Goal: Information Seeking & Learning: Compare options

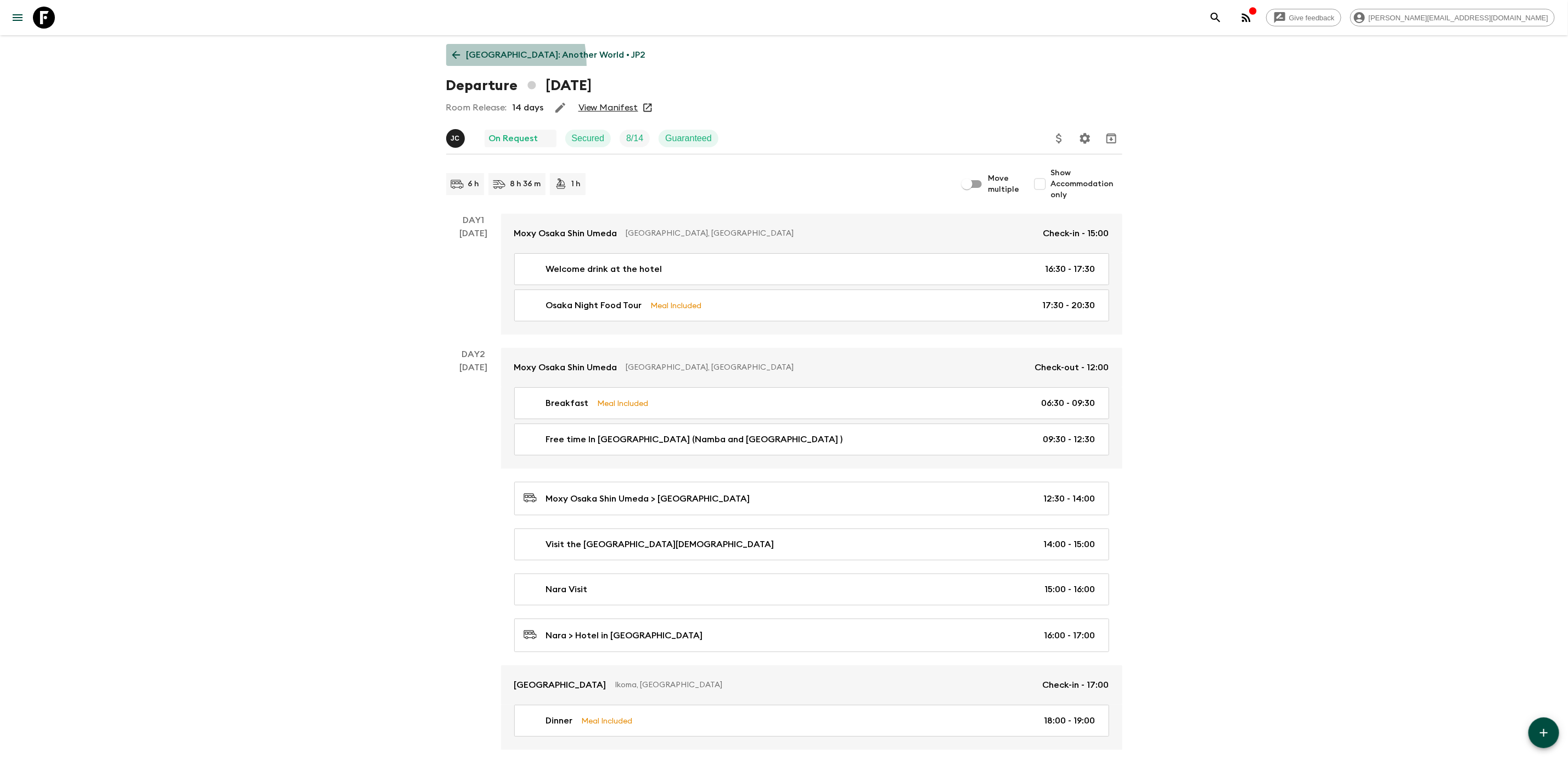
drag, startPoint x: 463, startPoint y: 65, endPoint x: 459, endPoint y: 59, distance: 7.2
click at [463, 63] on link "[GEOGRAPHIC_DATA]: Another World • JP2" at bounding box center [549, 55] width 206 height 22
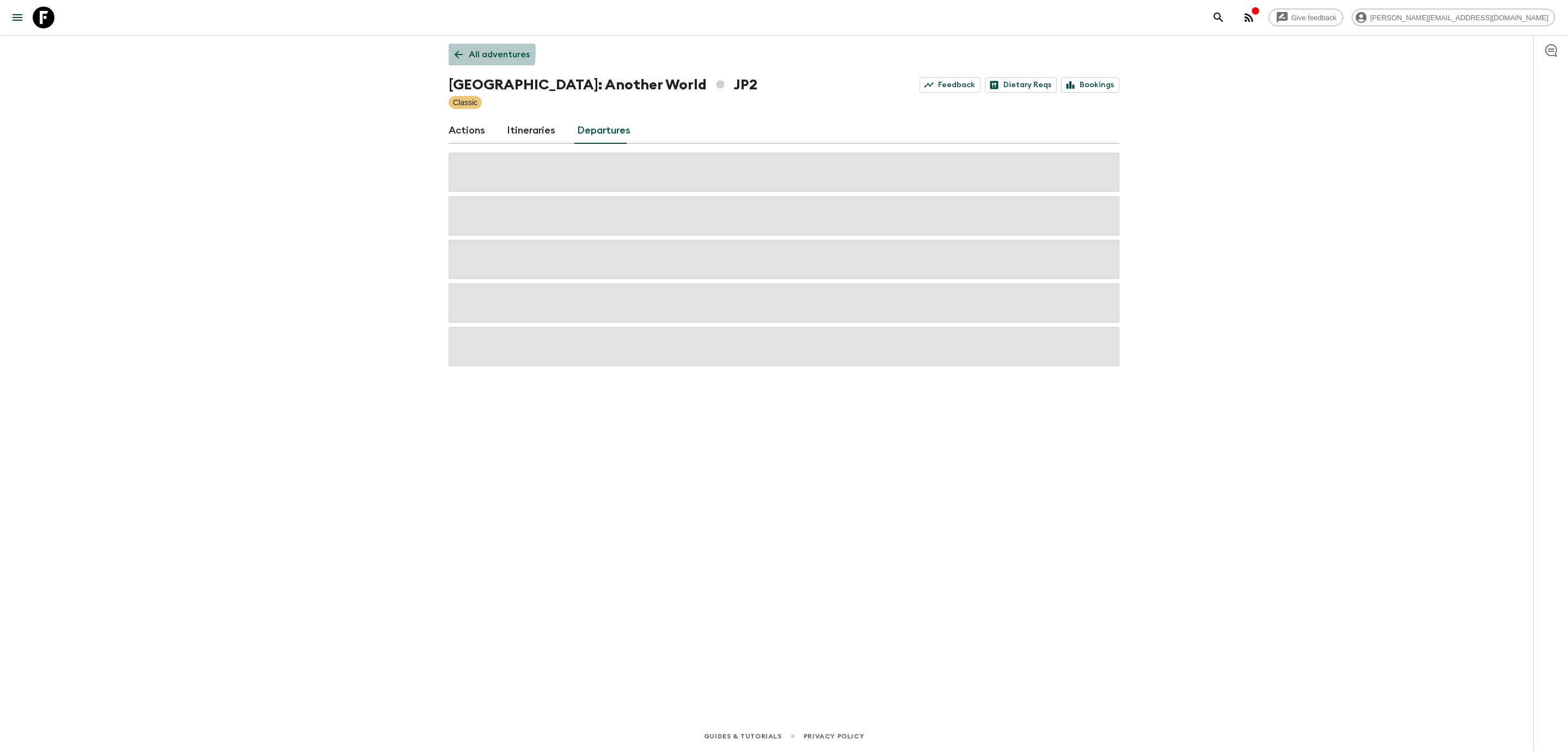
click at [457, 53] on icon at bounding box center [459, 54] width 8 height 8
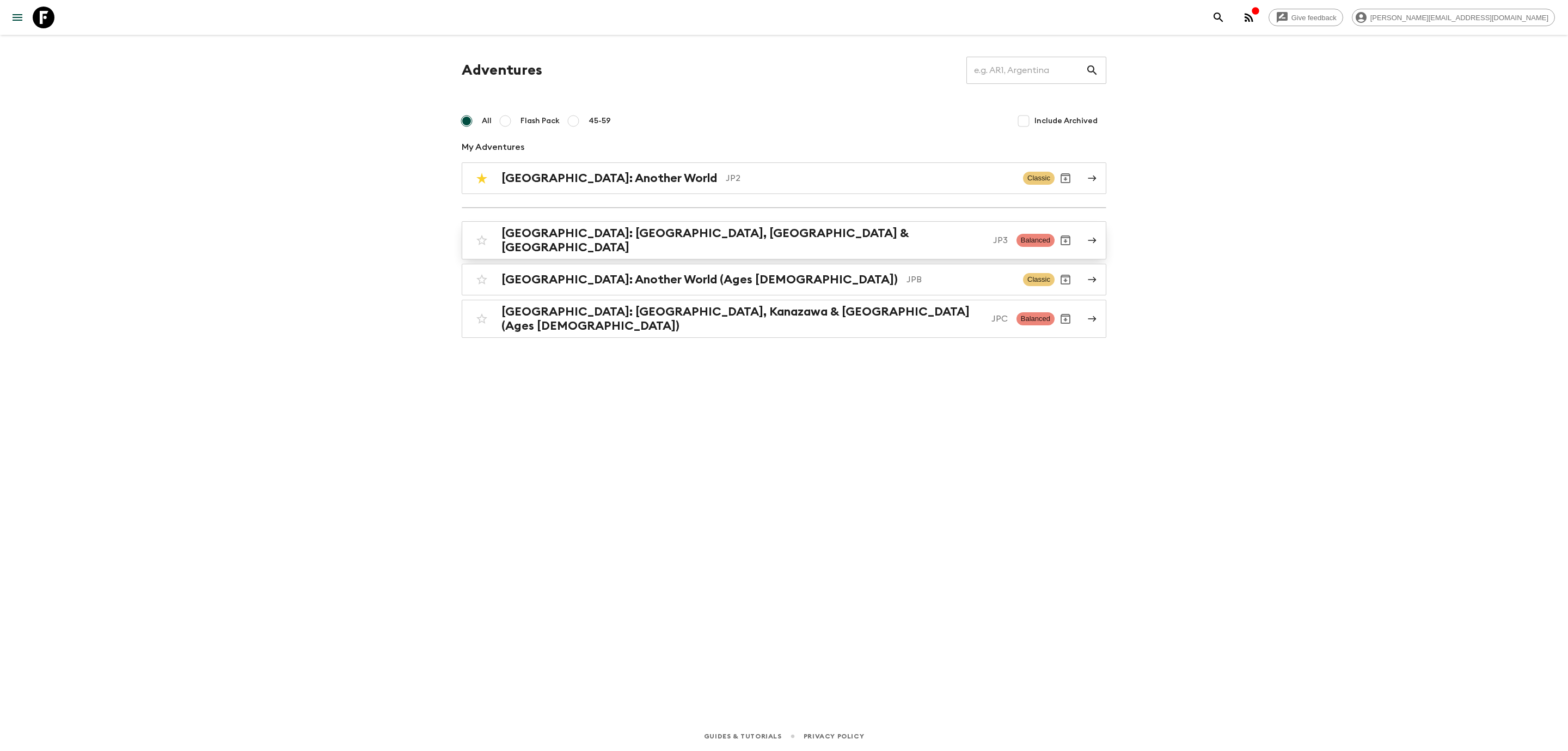
click at [606, 234] on h2 "[GEOGRAPHIC_DATA]: [GEOGRAPHIC_DATA], [GEOGRAPHIC_DATA] & [GEOGRAPHIC_DATA]" at bounding box center [743, 240] width 483 height 28
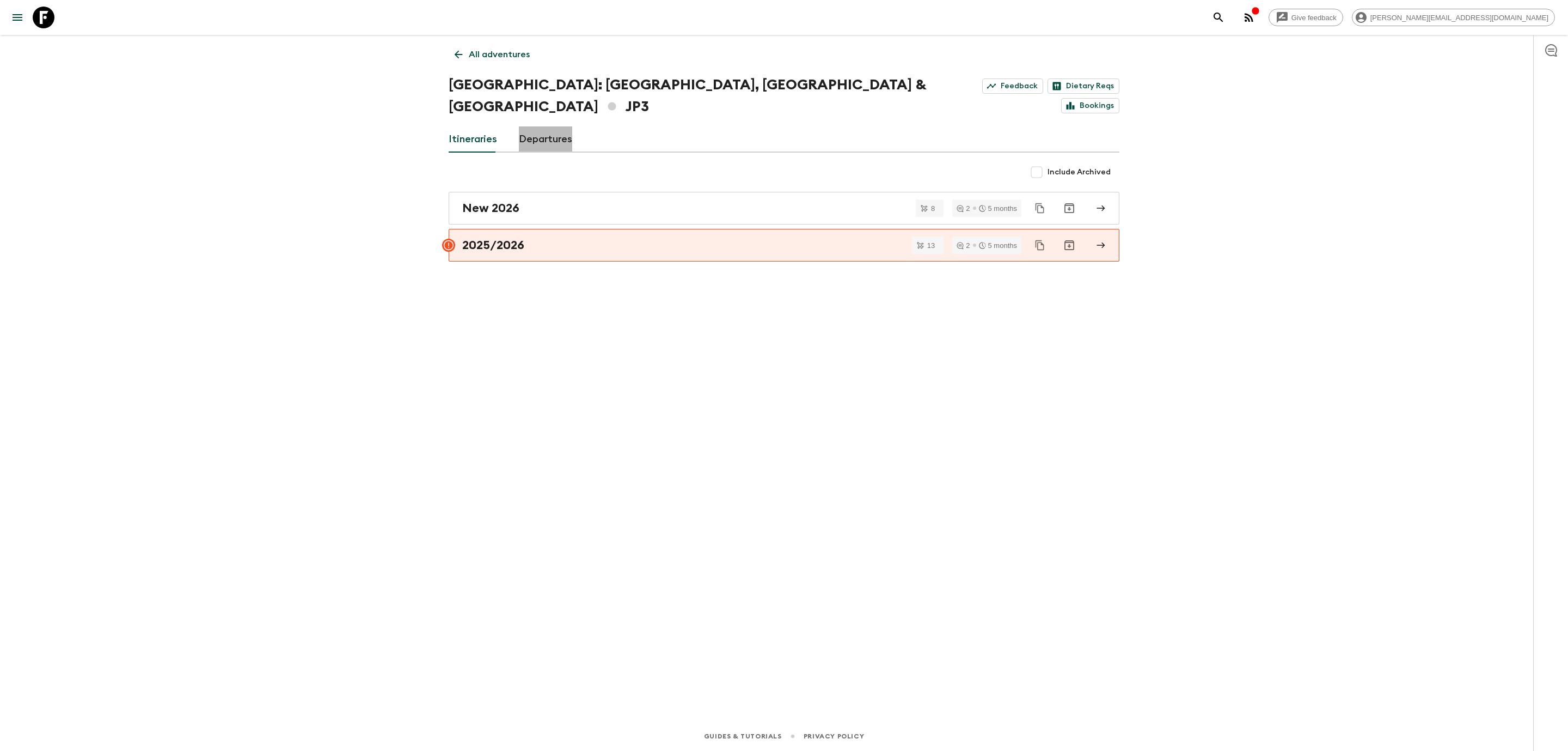
click at [543, 126] on link "Departures" at bounding box center [546, 139] width 53 height 26
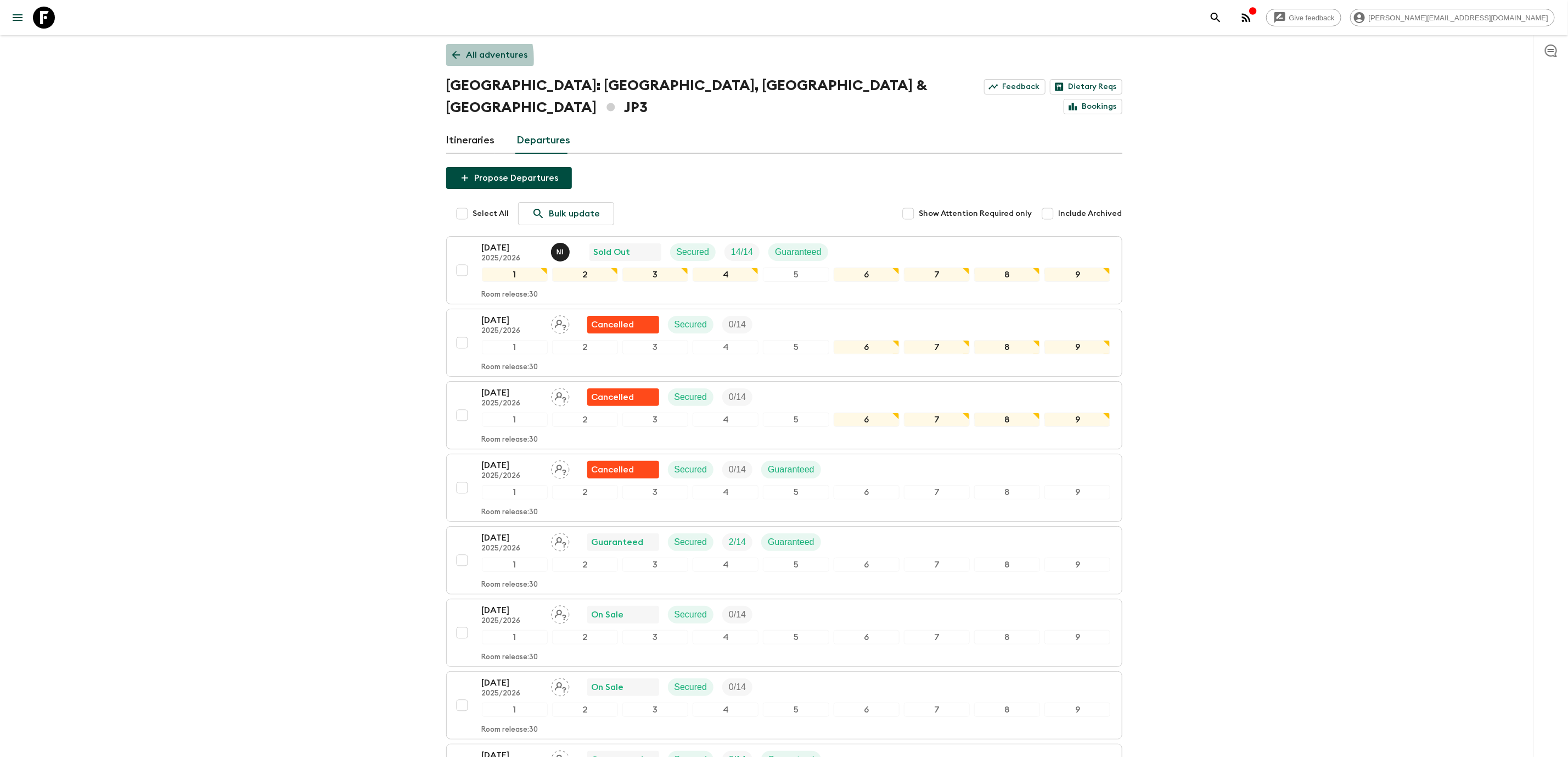
click at [453, 59] on icon at bounding box center [456, 55] width 12 height 12
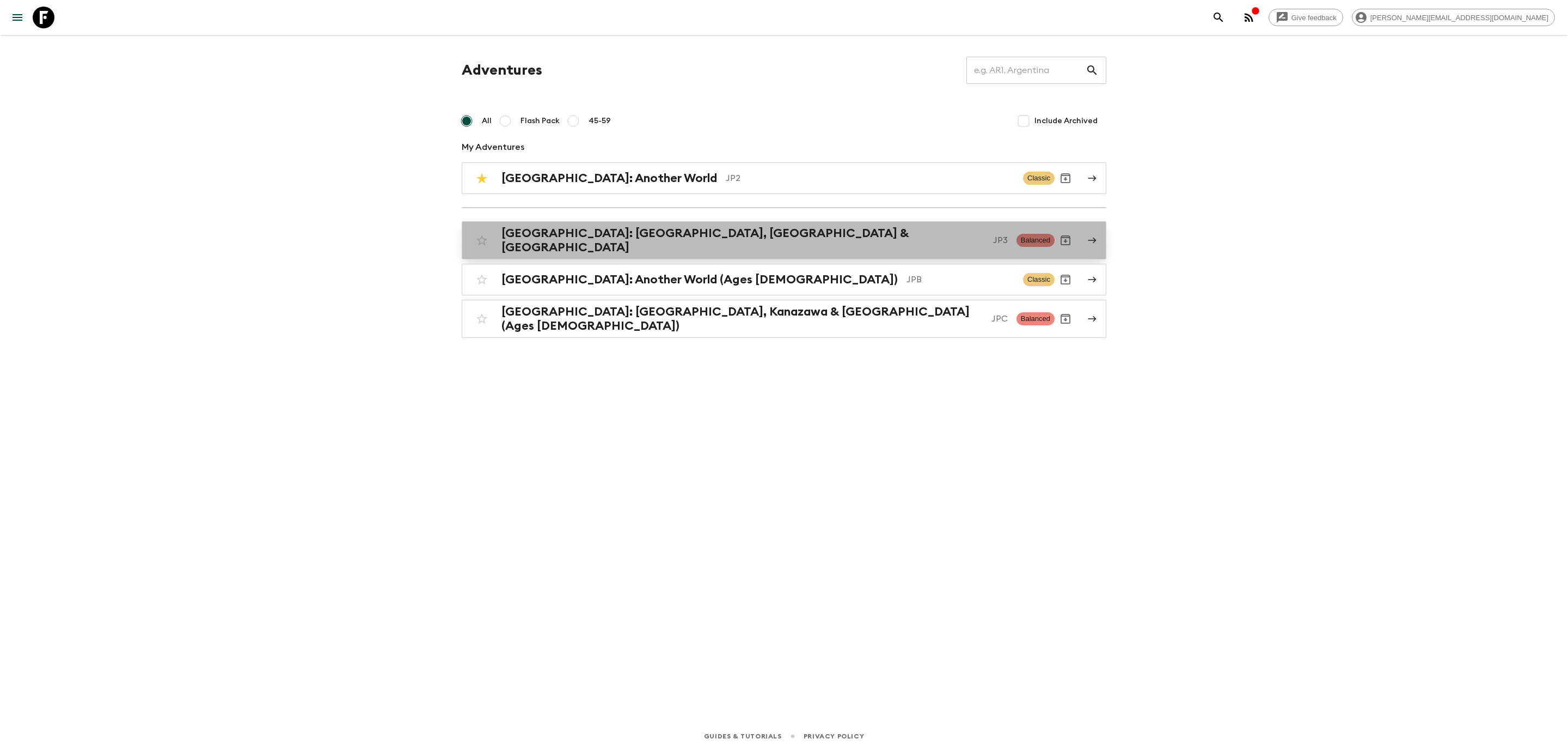
click at [594, 236] on h2 "[GEOGRAPHIC_DATA]: [GEOGRAPHIC_DATA], [GEOGRAPHIC_DATA] & [GEOGRAPHIC_DATA]" at bounding box center [743, 240] width 483 height 28
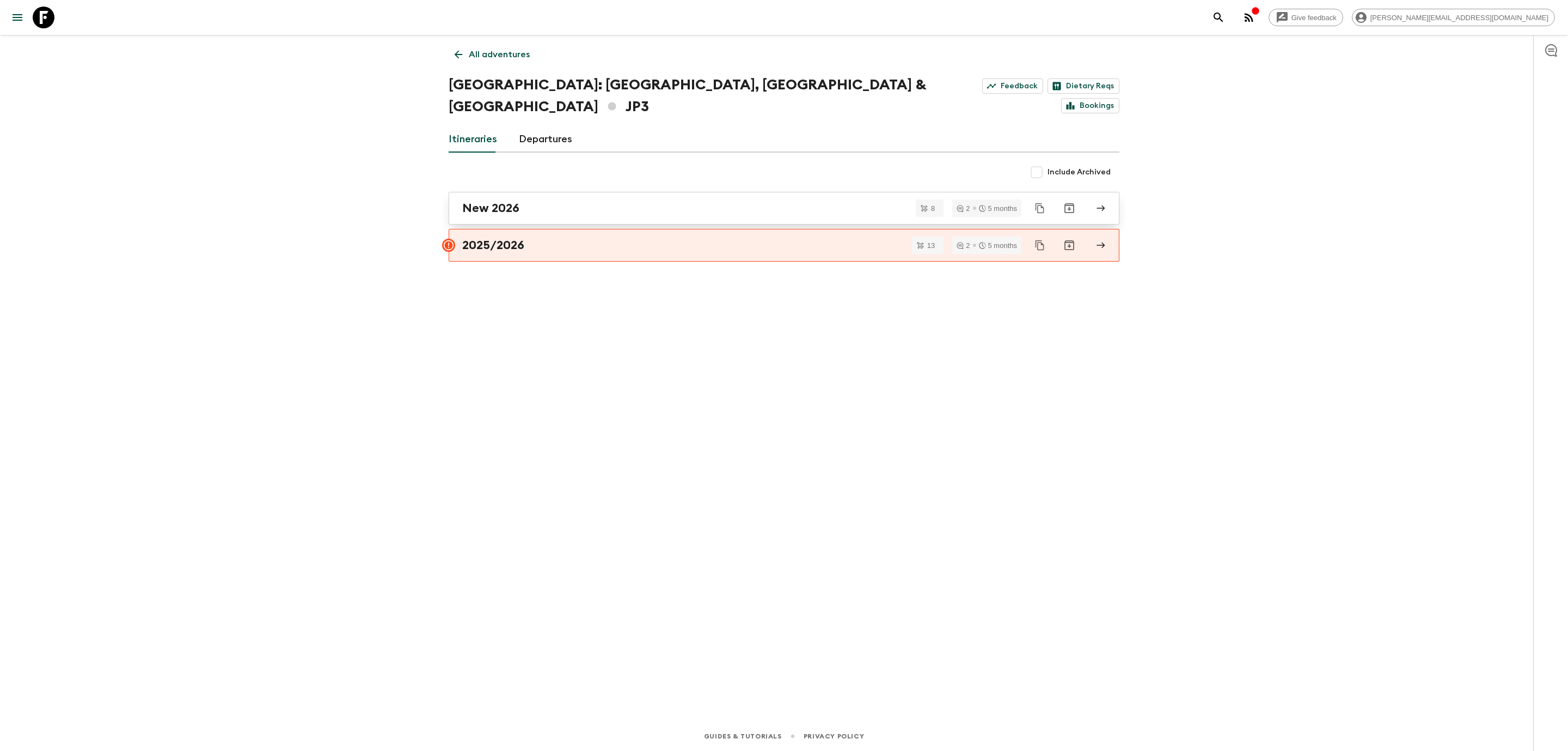
click at [495, 201] on h2 "New 2026" at bounding box center [491, 208] width 57 height 14
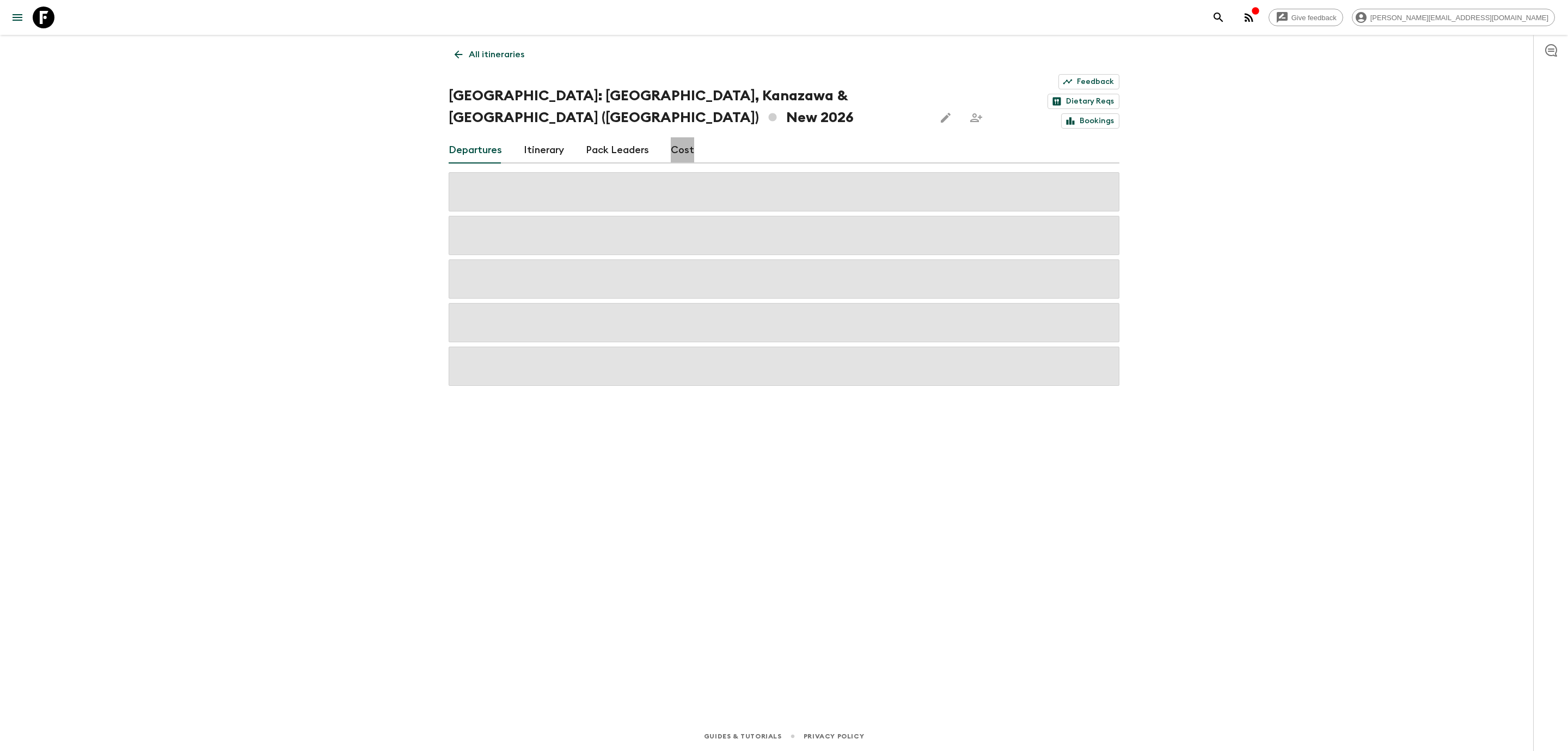
click at [686, 137] on link "Cost" at bounding box center [682, 150] width 24 height 26
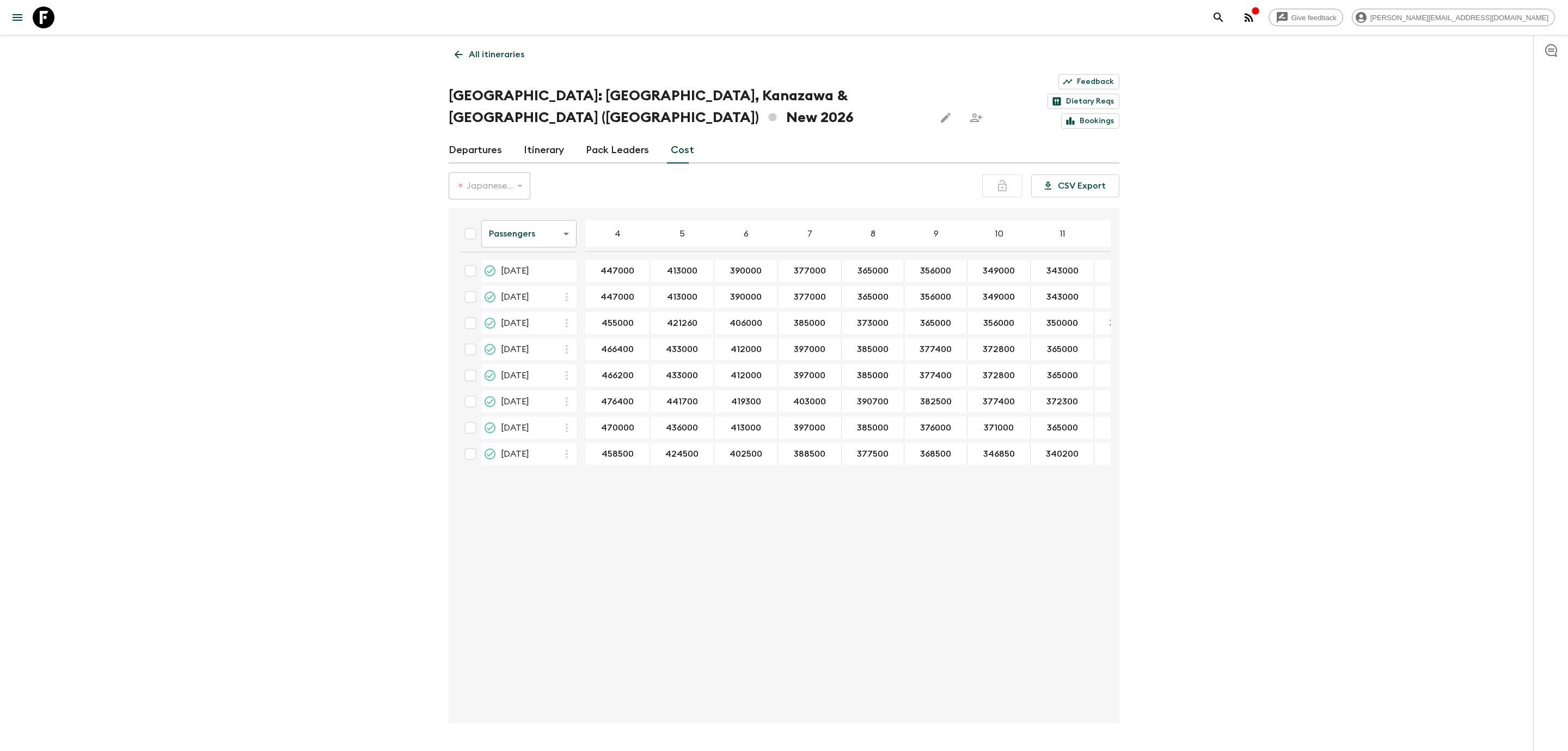
click at [459, 59] on icon at bounding box center [458, 54] width 12 height 12
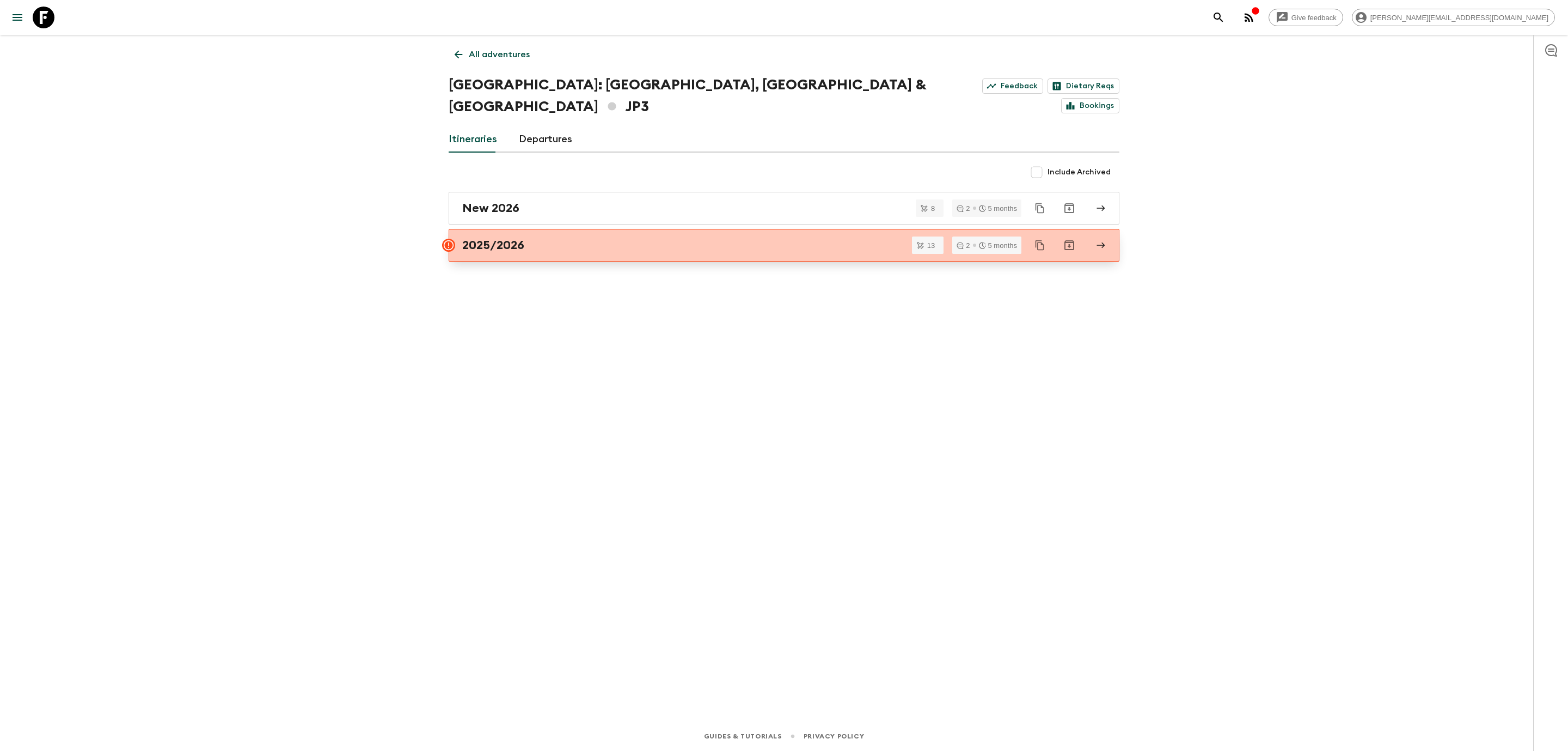
click at [506, 238] on h2 "2025/2026" at bounding box center [493, 245] width 62 height 14
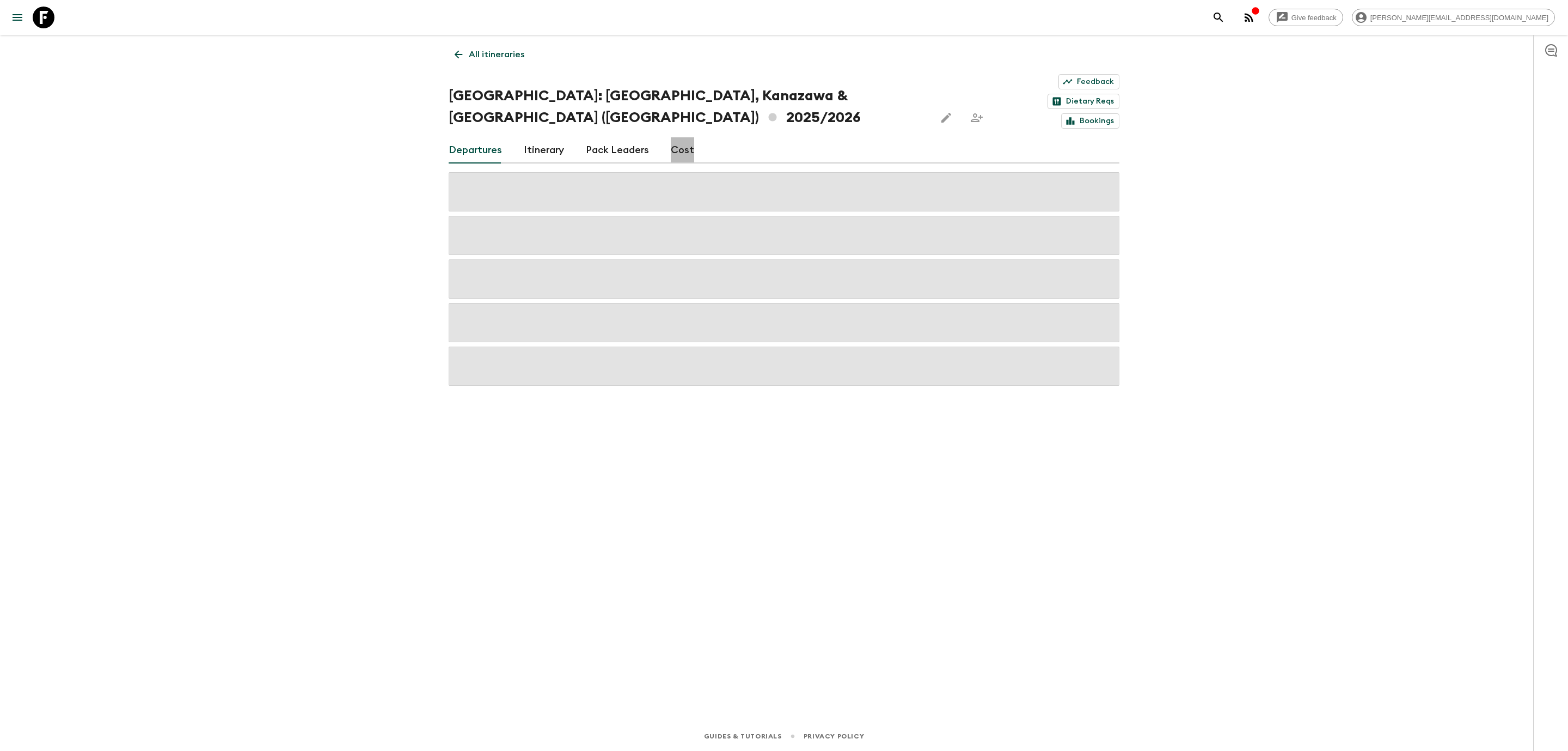
click at [685, 137] on link "Cost" at bounding box center [682, 150] width 24 height 26
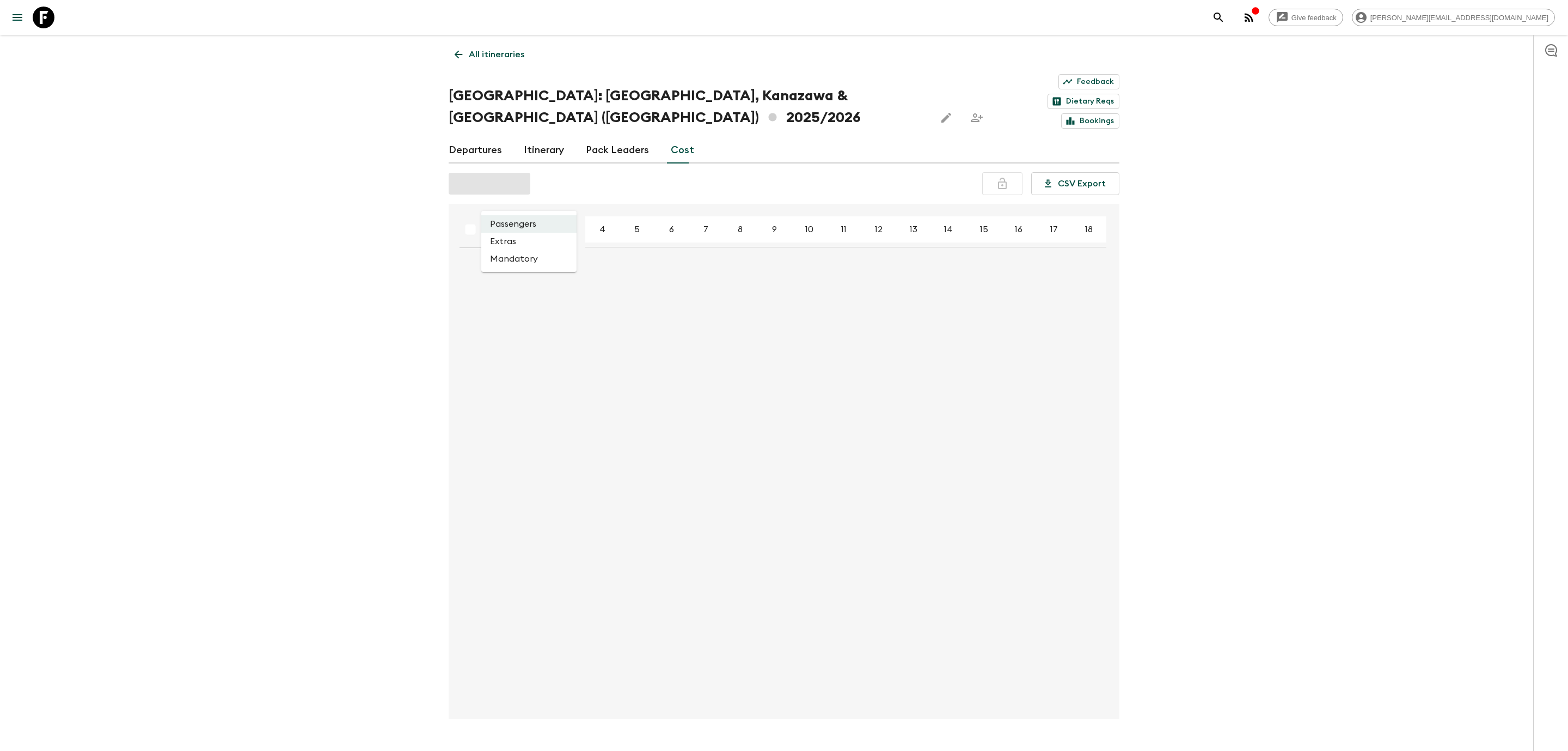
click at [546, 196] on body "Give feedback [PERSON_NAME][EMAIL_ADDRESS][DOMAIN_NAME] All itineraries [GEOGRA…" at bounding box center [784, 389] width 1568 height 778
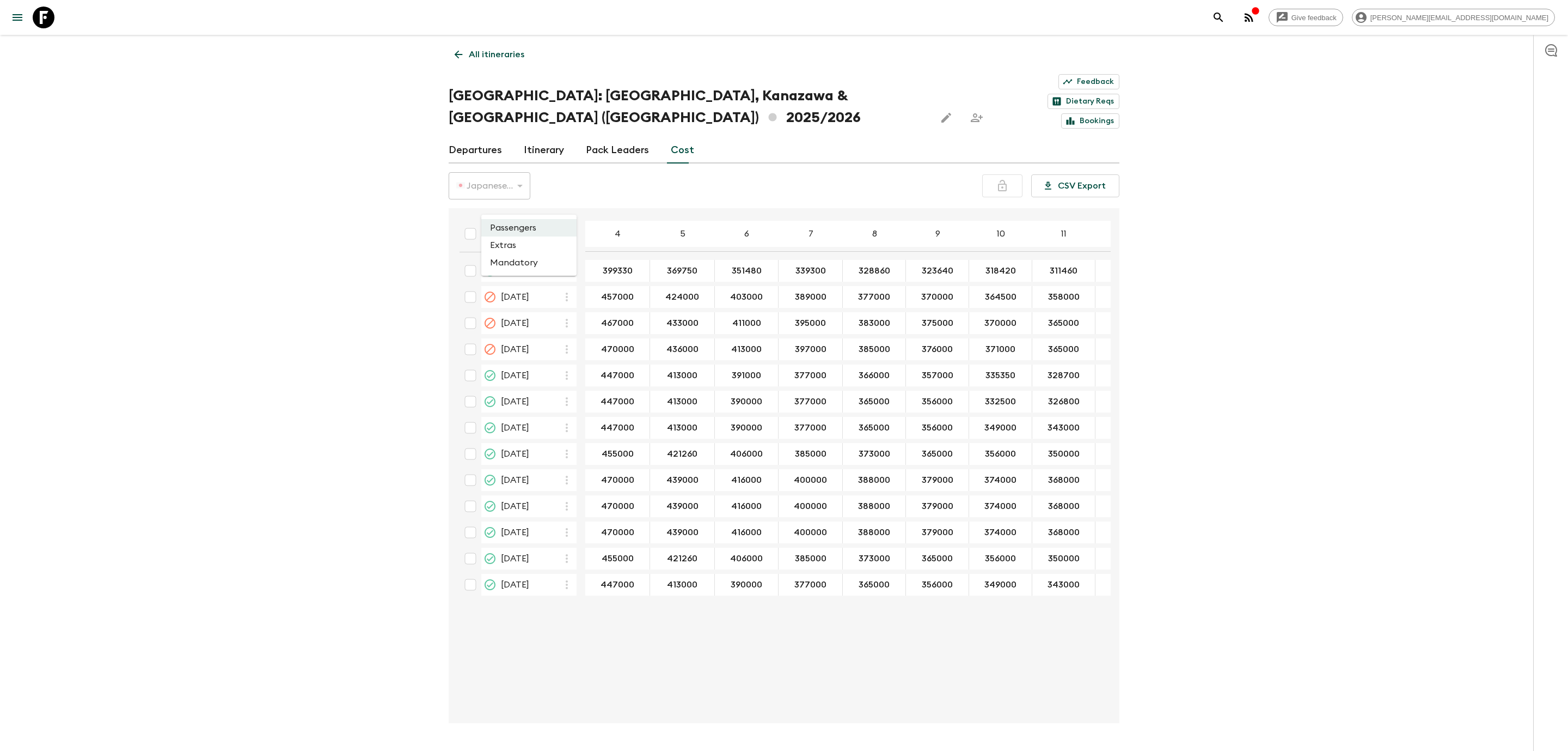
click at [532, 239] on li "Extras" at bounding box center [528, 245] width 95 height 17
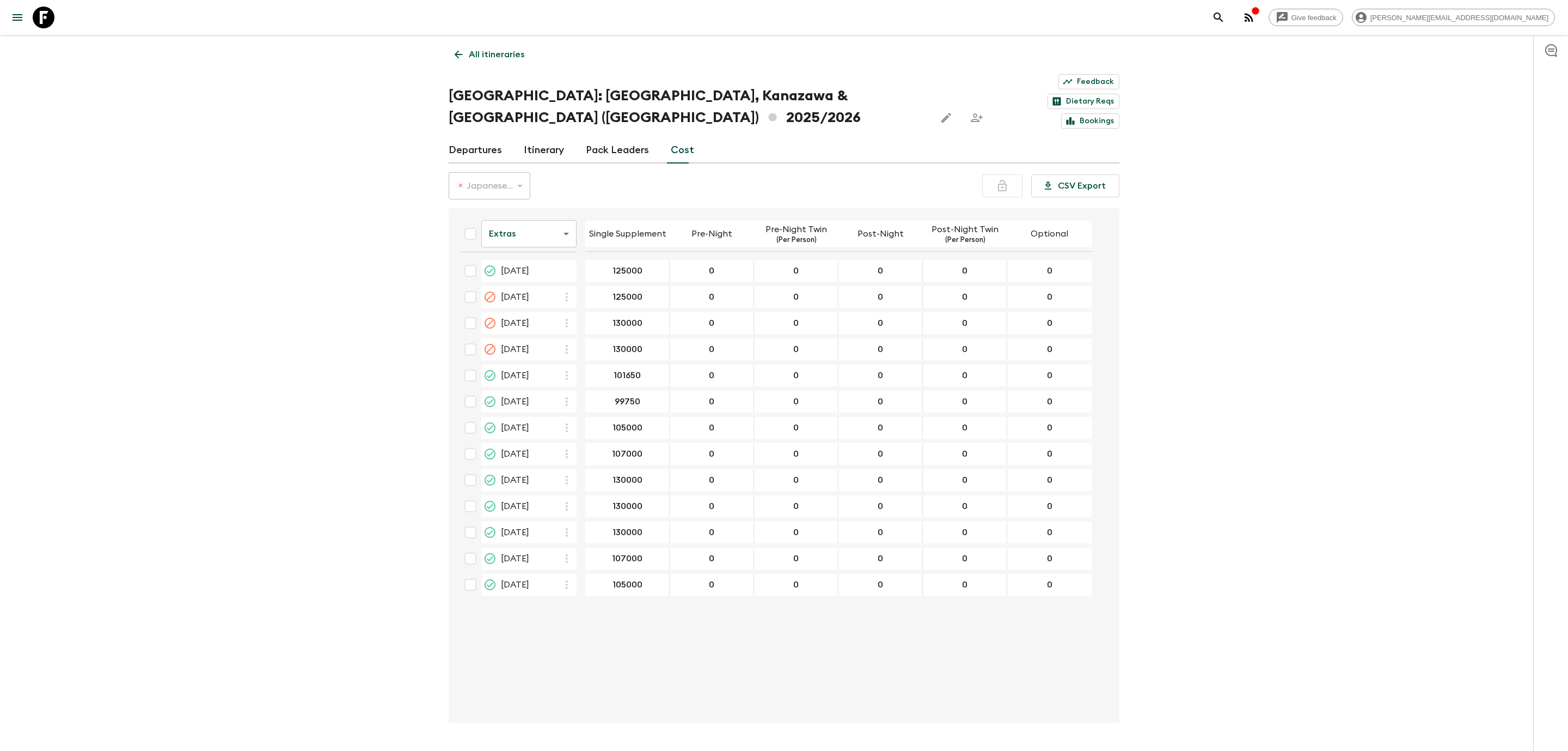
click at [458, 63] on link "All itineraries" at bounding box center [489, 54] width 82 height 22
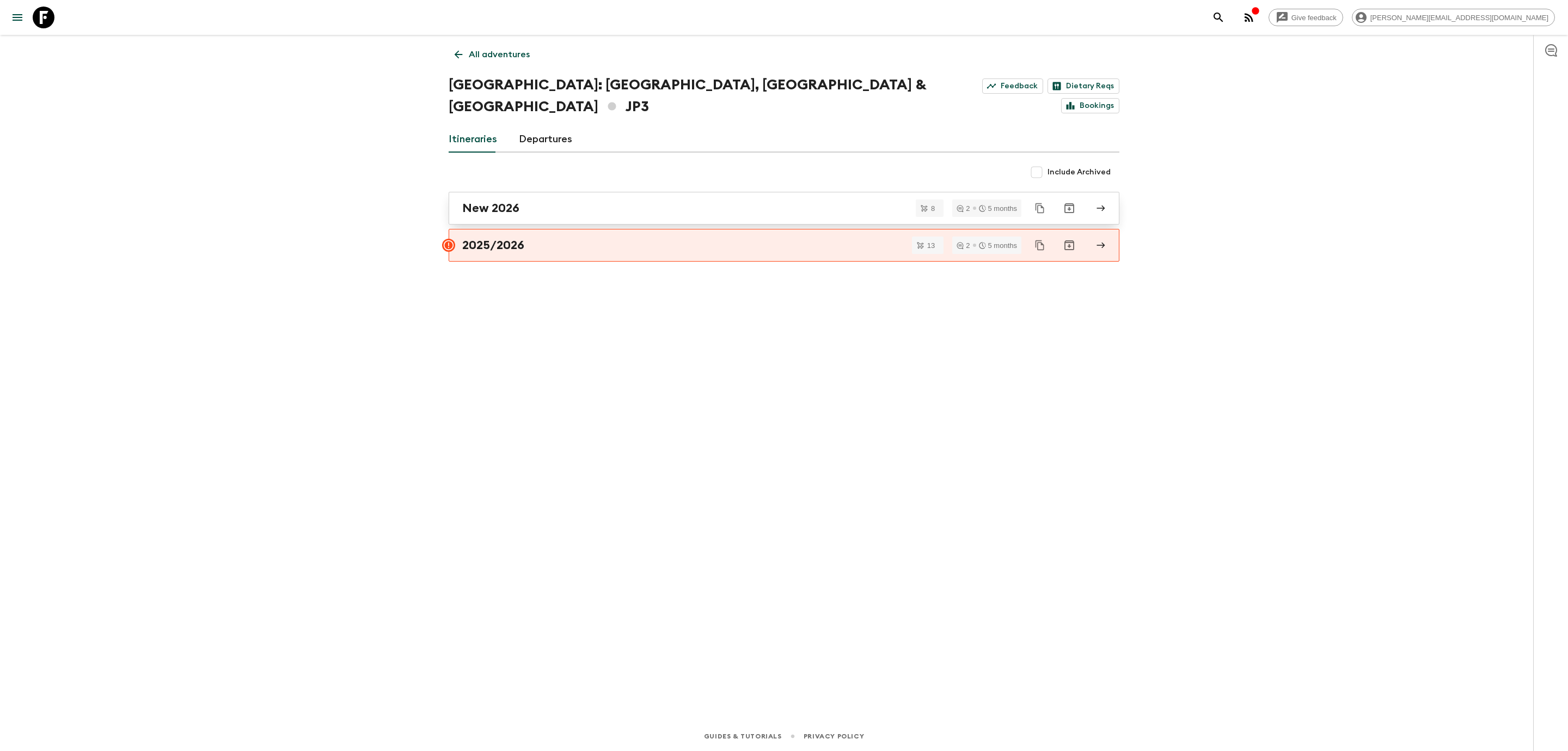
click at [490, 201] on h2 "New 2026" at bounding box center [491, 208] width 57 height 14
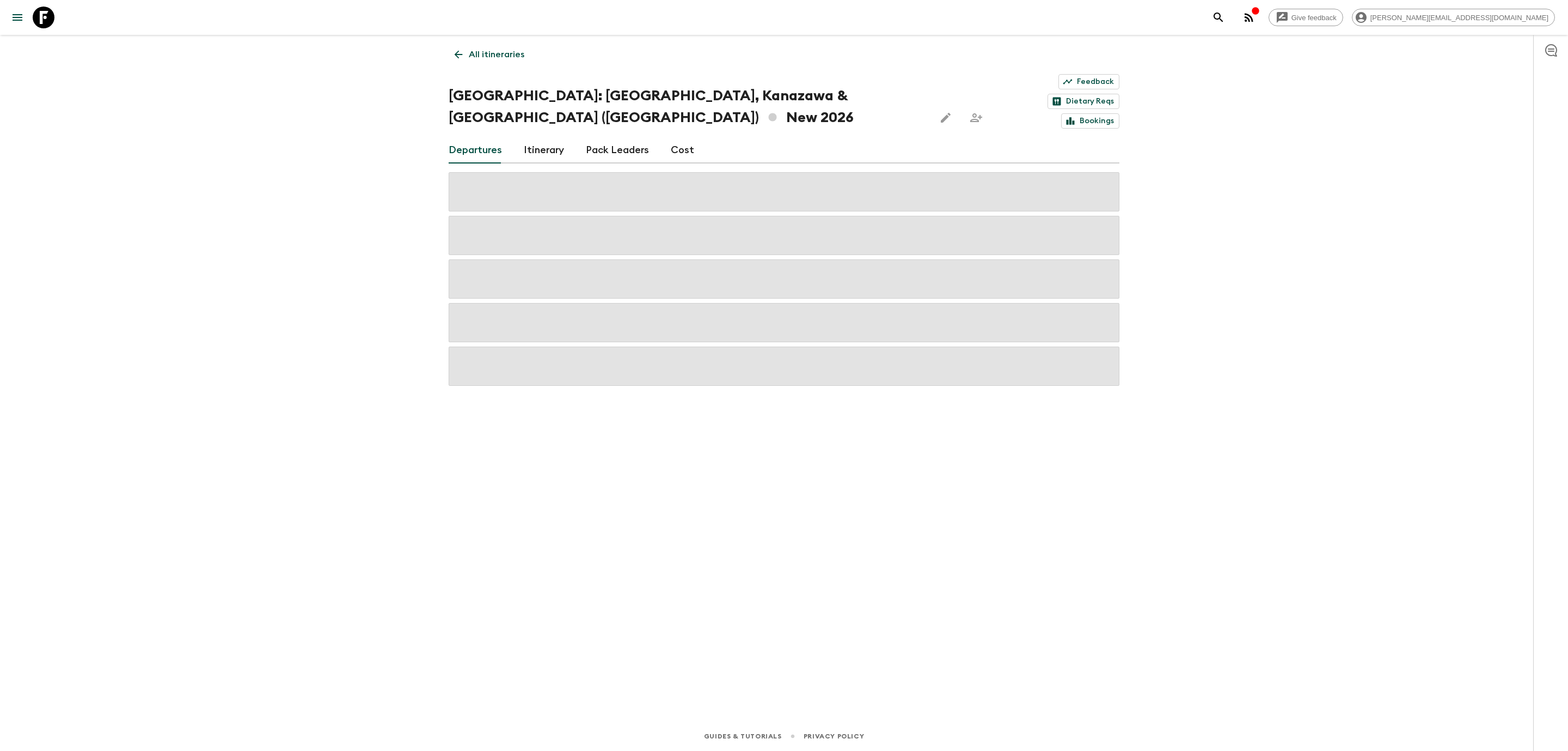
click at [464, 53] on icon at bounding box center [458, 54] width 12 height 12
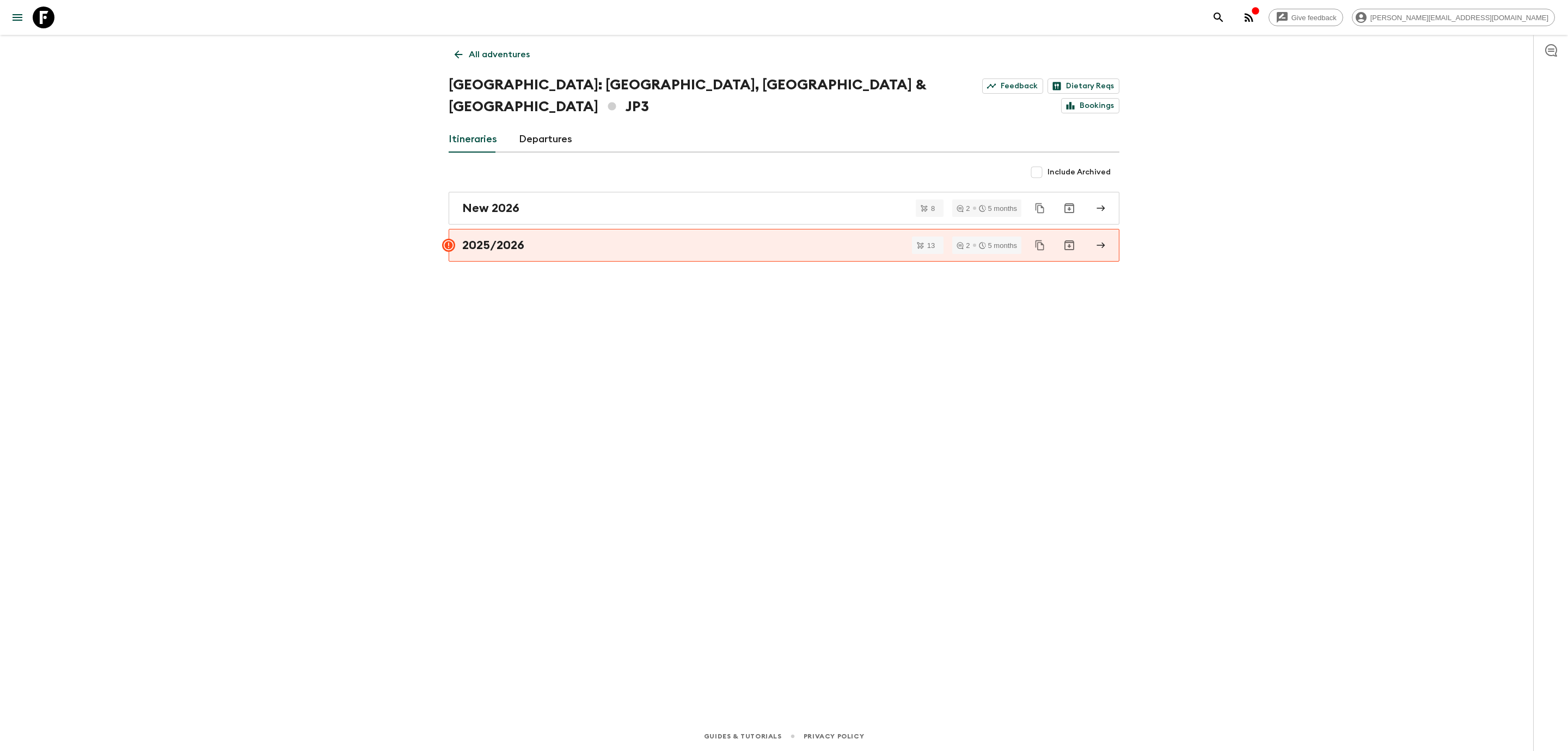
click at [462, 60] on icon at bounding box center [458, 54] width 12 height 12
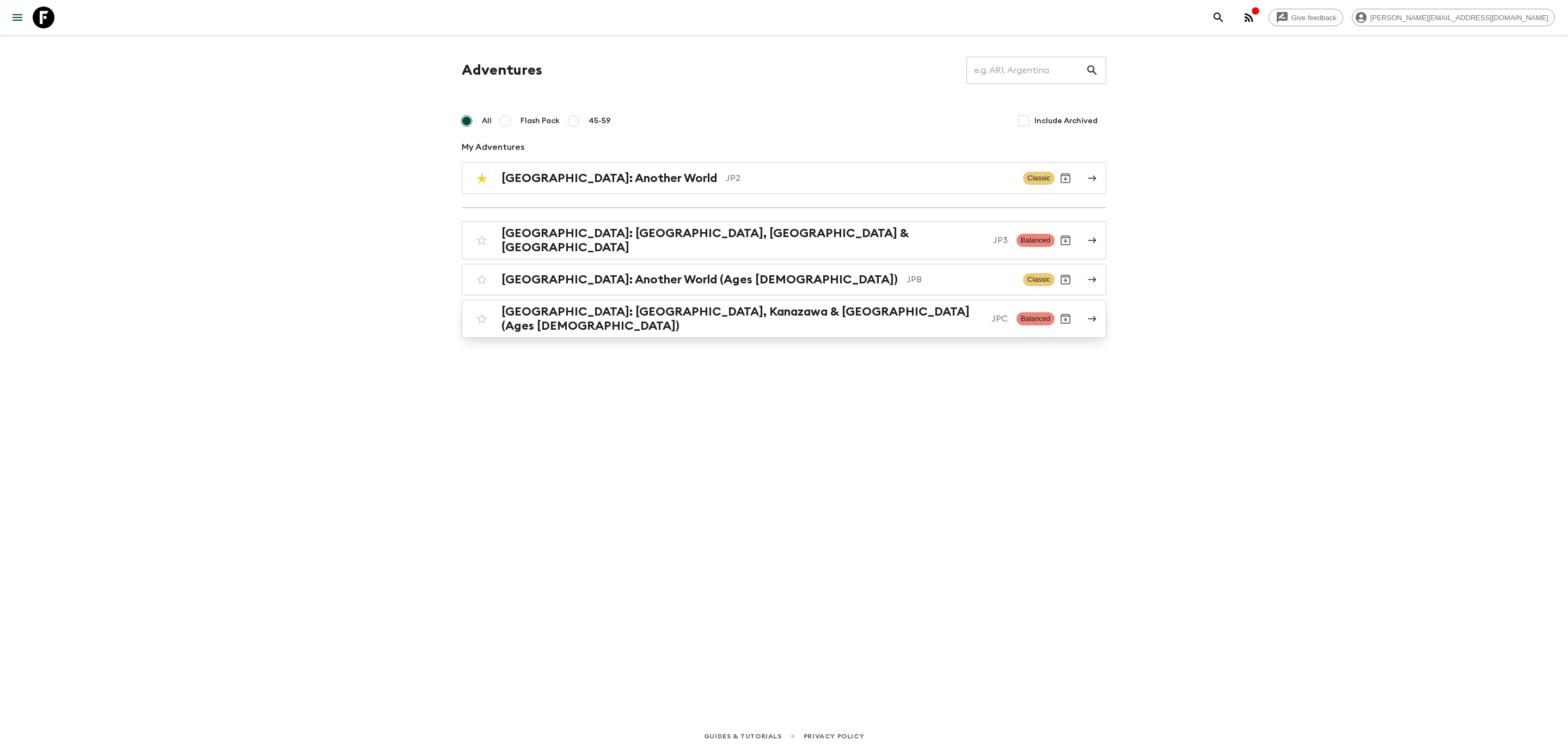
click at [671, 313] on h2 "[GEOGRAPHIC_DATA]: [GEOGRAPHIC_DATA], Kanazawa & [GEOGRAPHIC_DATA] (Ages [DEMOG…" at bounding box center [742, 319] width 481 height 28
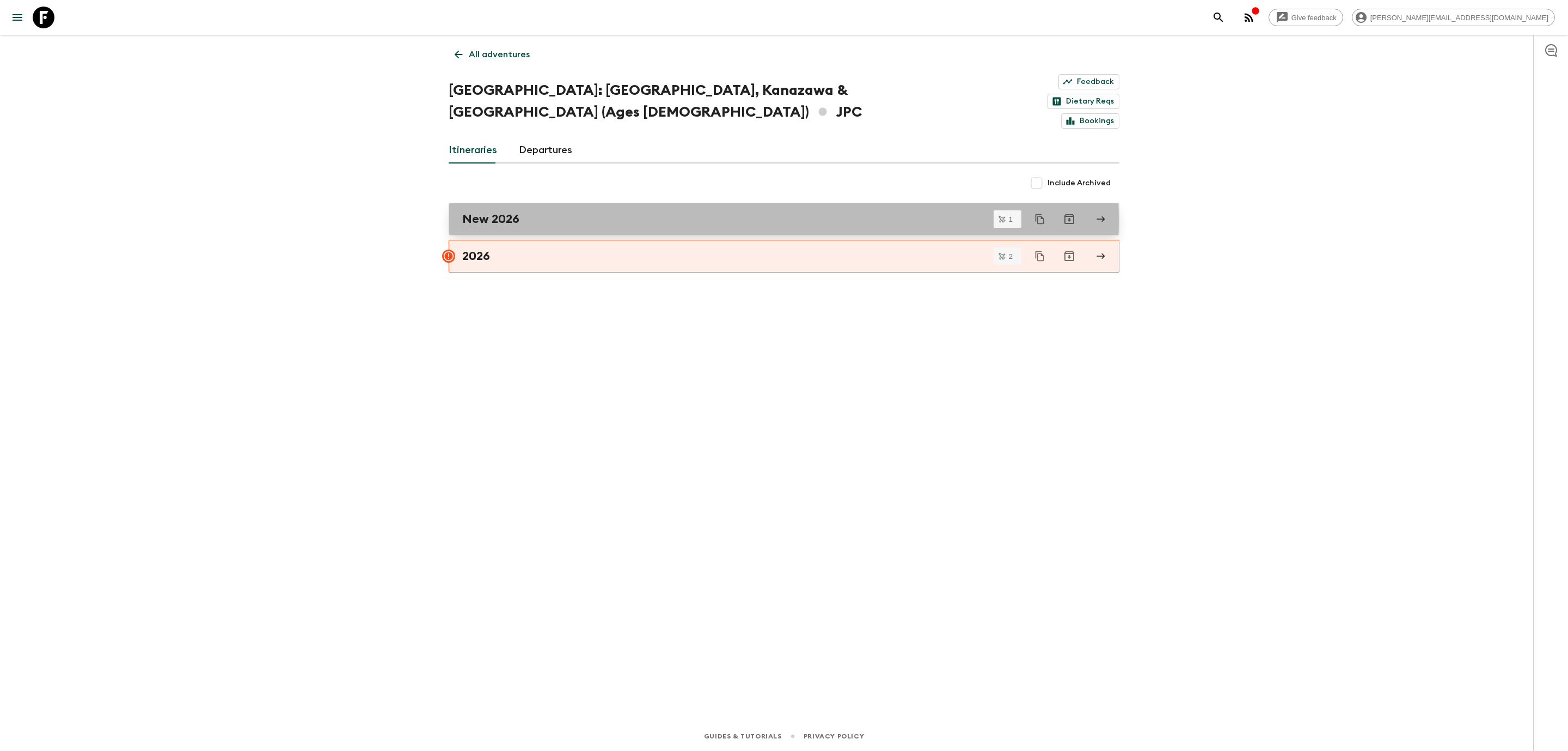
click at [541, 212] on div "New 2026" at bounding box center [773, 219] width 623 height 14
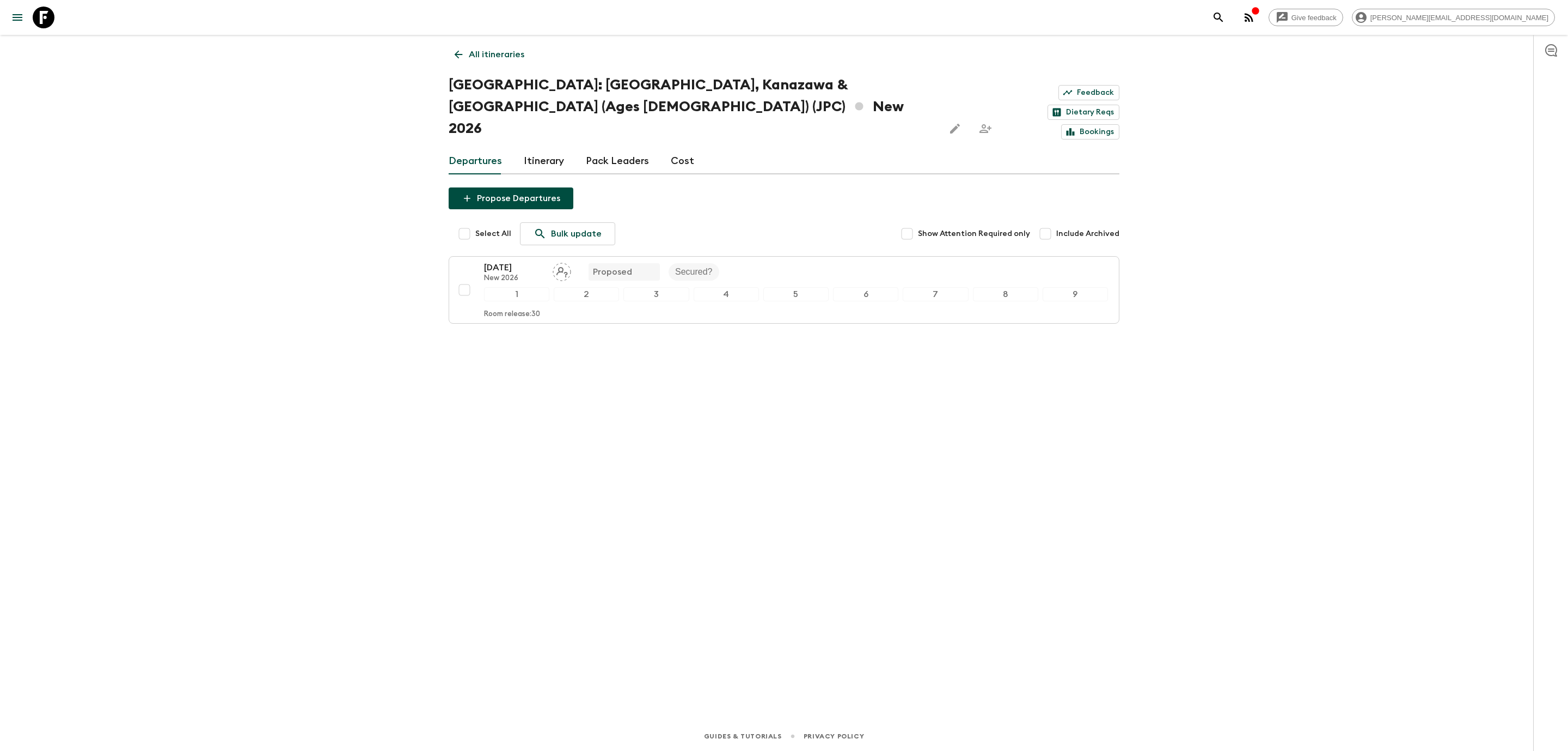
click at [456, 56] on icon at bounding box center [459, 54] width 8 height 8
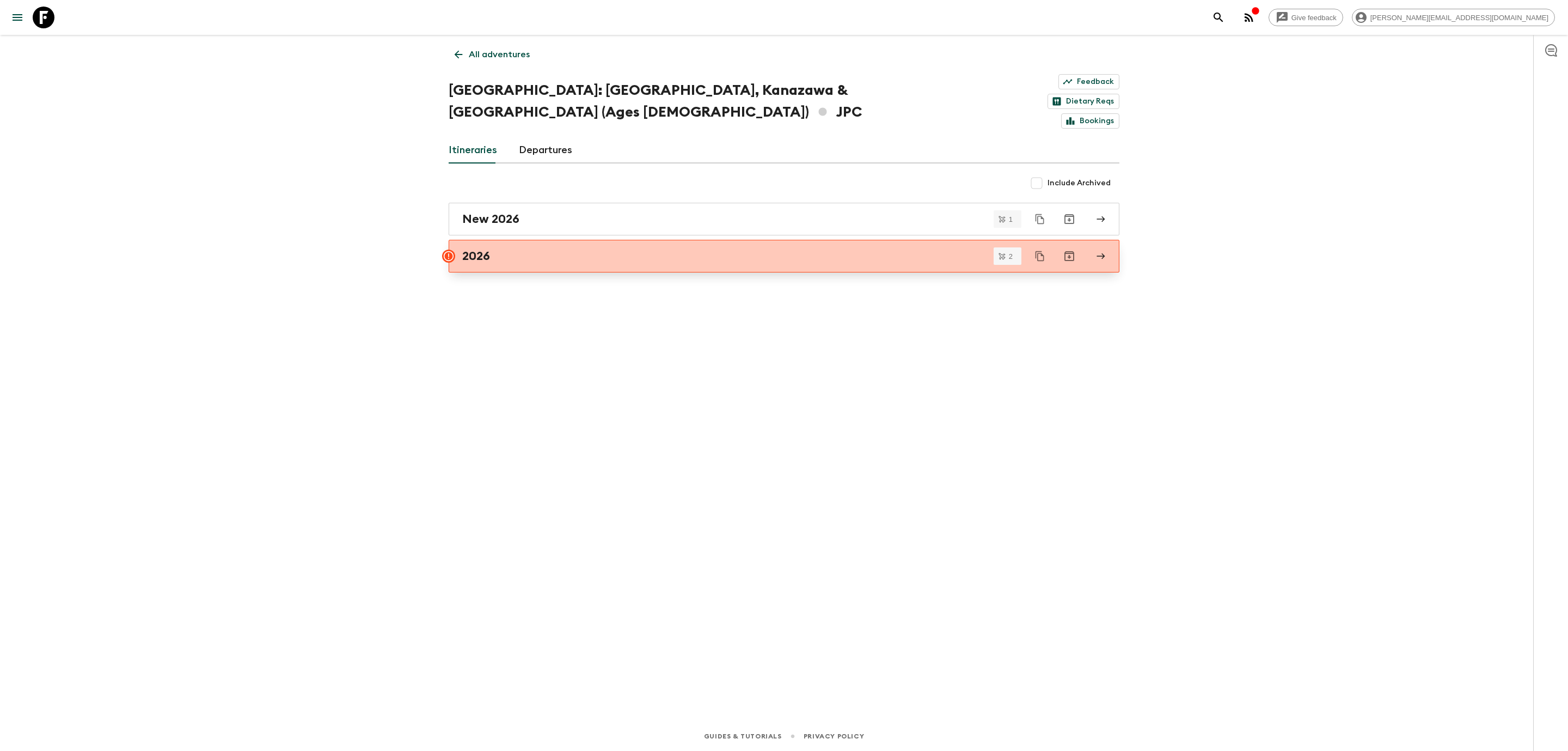
click at [510, 240] on link "2026" at bounding box center [784, 256] width 671 height 33
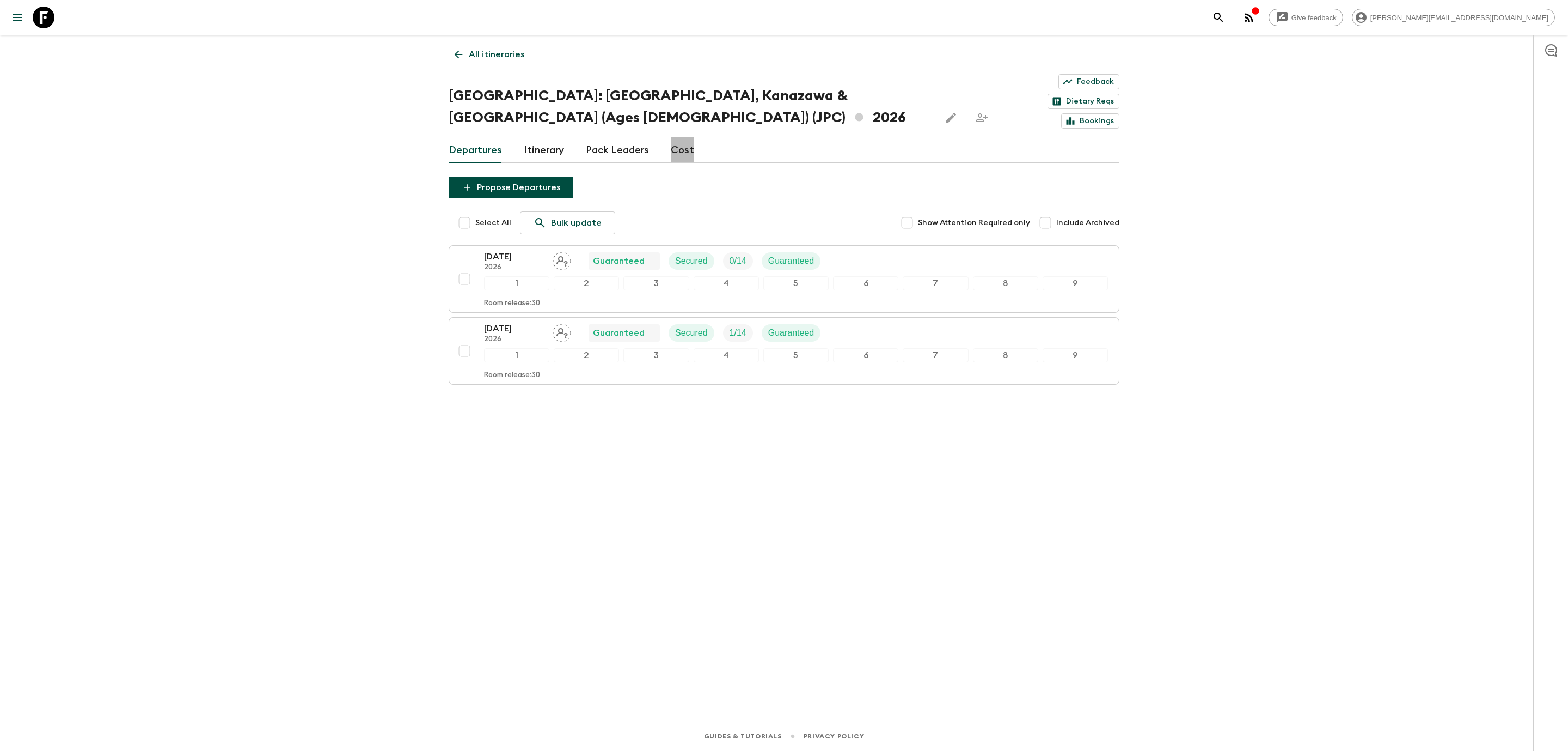
click at [679, 137] on link "Cost" at bounding box center [682, 150] width 24 height 26
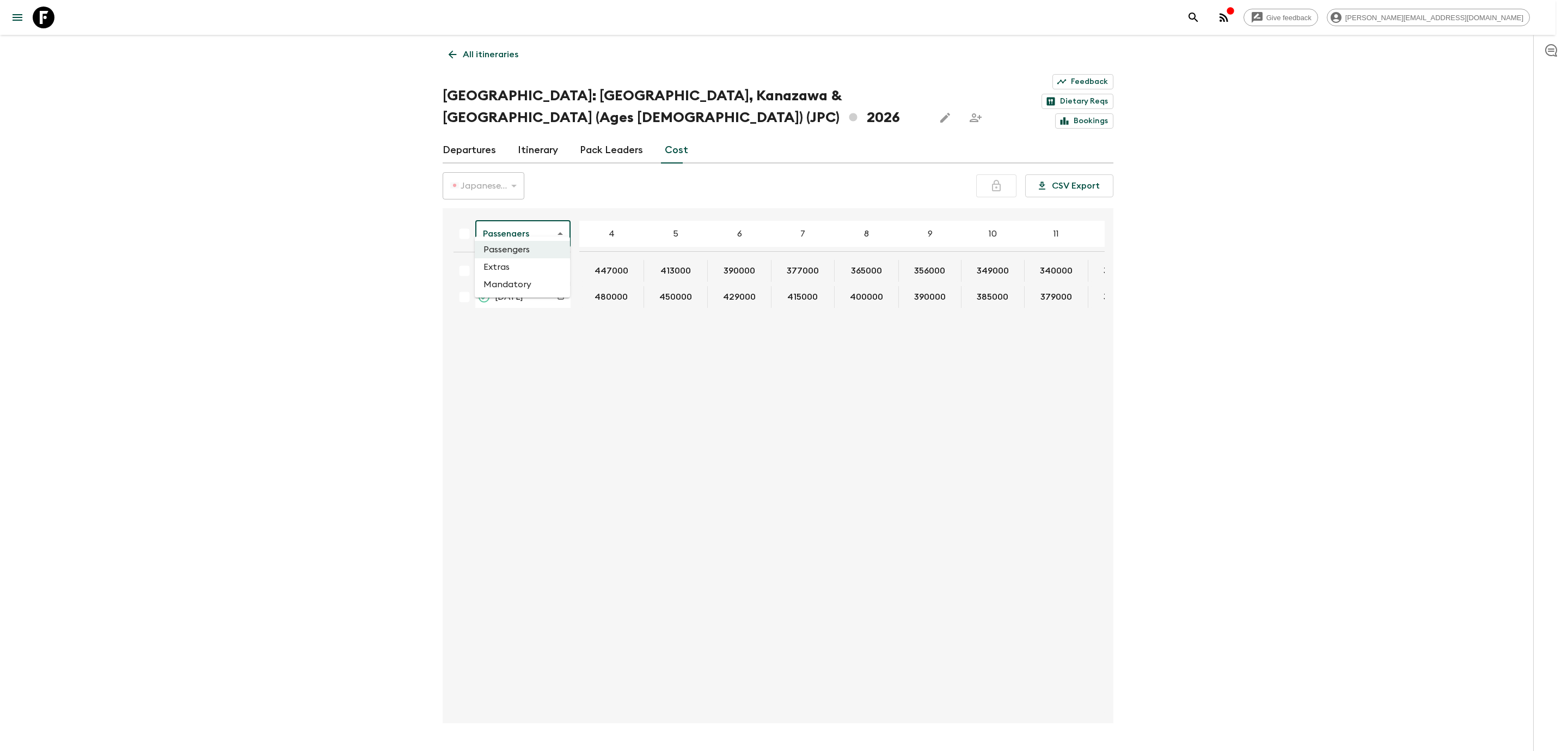
click at [510, 218] on body "Give feedback [PERSON_NAME][EMAIL_ADDRESS][DOMAIN_NAME] All itineraries [GEOGRA…" at bounding box center [784, 391] width 1568 height 782
click at [521, 262] on li "Extras" at bounding box center [522, 267] width 95 height 17
